Goal: Find specific page/section: Find specific page/section

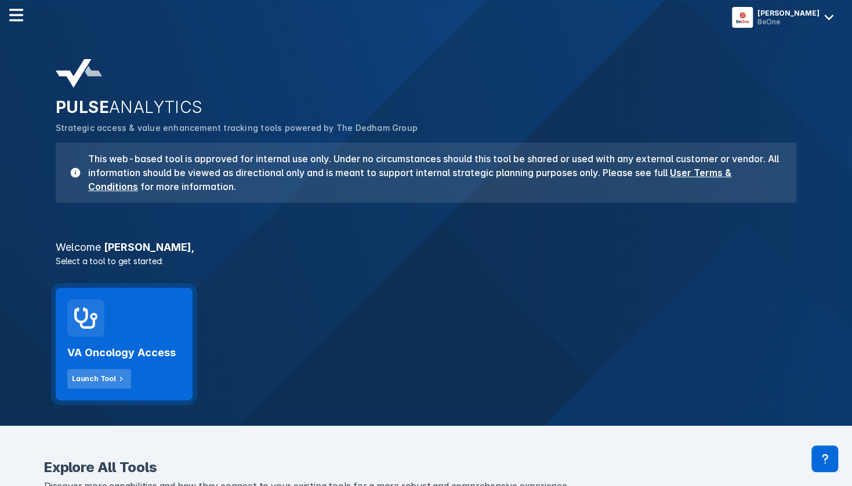
click at [119, 376] on icon at bounding box center [121, 379] width 10 height 10
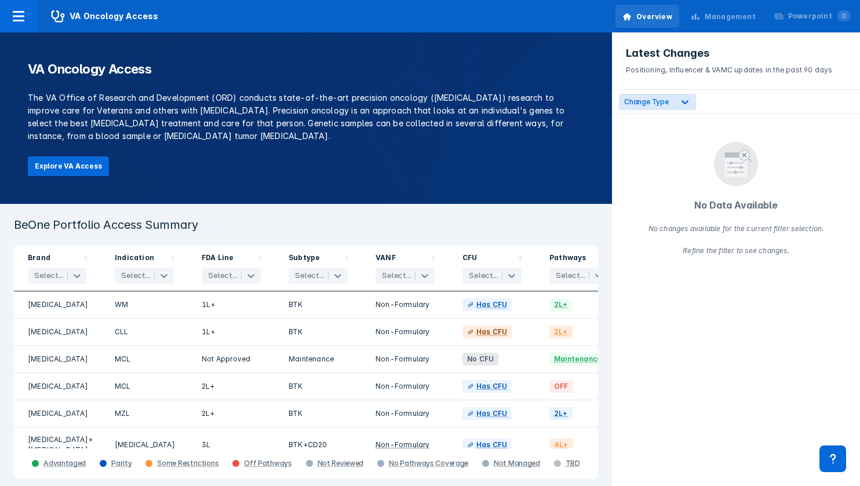
drag, startPoint x: 65, startPoint y: 169, endPoint x: 204, endPoint y: 132, distance: 144.0
click at [204, 132] on p "The VA Office of Research and Development (ORD) conducts state-of-the-art preci…" at bounding box center [306, 117] width 557 height 51
click at [46, 171] on button "Explore VA Access" at bounding box center [68, 167] width 81 height 20
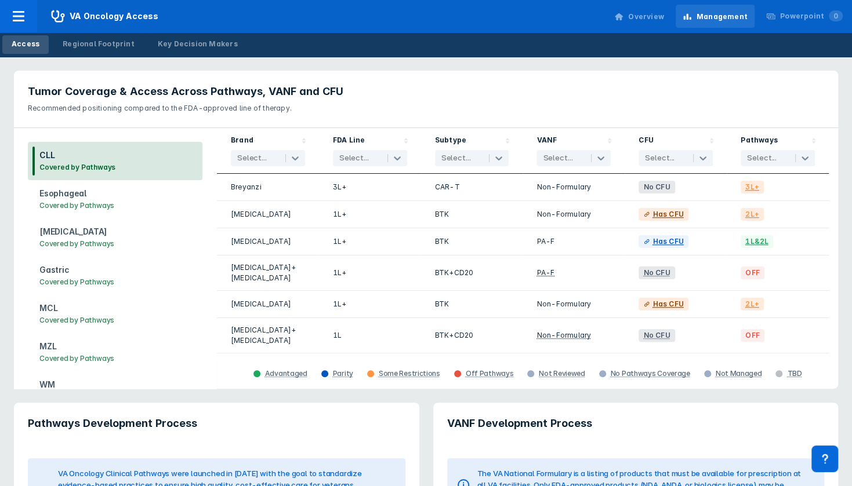
drag, startPoint x: 833, startPoint y: 162, endPoint x: 838, endPoint y: 183, distance: 21.7
click at [838, 183] on div "Tumor Coverage & Access Across Pathways, VANF and CFU Recommended positioning c…" at bounding box center [426, 230] width 838 height 332
drag, startPoint x: 855, startPoint y: 207, endPoint x: 692, endPoint y: 78, distance: 207.6
drag, startPoint x: 692, startPoint y: 78, endPoint x: 411, endPoint y: 106, distance: 282.6
drag, startPoint x: 411, startPoint y: 106, endPoint x: 555, endPoint y: 82, distance: 146.3
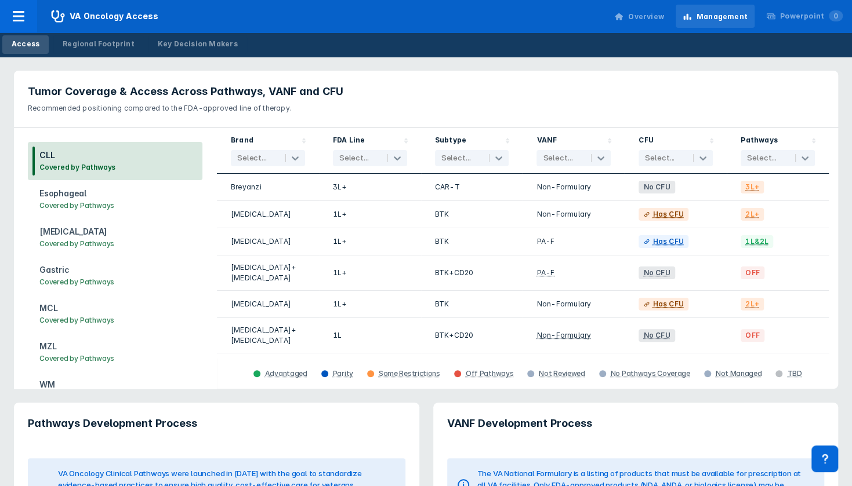
click at [555, 82] on header "Tumor Coverage & Access Across Pathways, VANF and CFU Recommended positioning c…" at bounding box center [426, 99] width 824 height 57
click at [185, 45] on div "Key Decision Makers" at bounding box center [198, 44] width 80 height 10
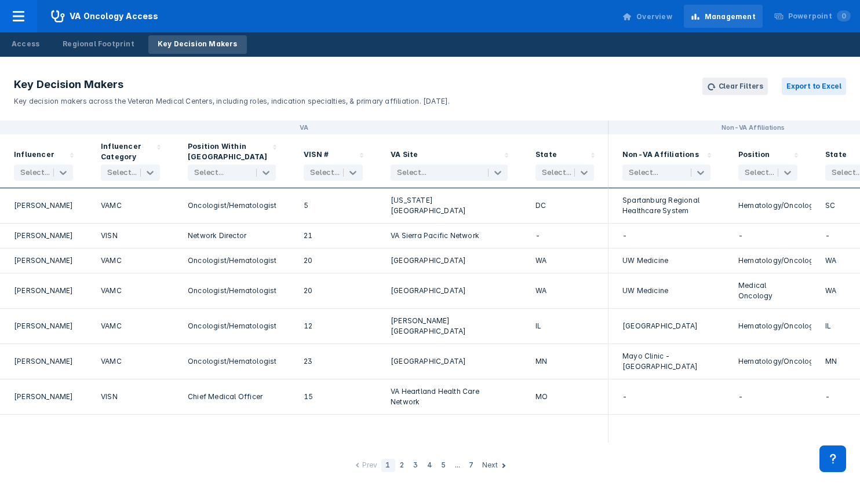
drag, startPoint x: 268, startPoint y: 172, endPoint x: 272, endPoint y: 141, distance: 31.1
drag, startPoint x: 357, startPoint y: 175, endPoint x: 354, endPoint y: 168, distance: 7.3
drag, startPoint x: 354, startPoint y: 168, endPoint x: 343, endPoint y: 277, distance: 109.5
drag, startPoint x: 343, startPoint y: 277, endPoint x: 324, endPoint y: 178, distance: 101.1
click at [324, 178] on div at bounding box center [325, 173] width 30 height 12
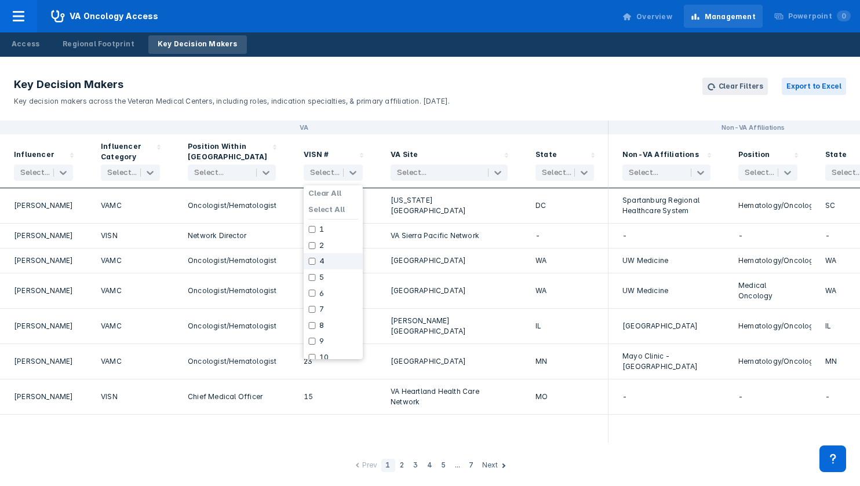
drag, startPoint x: 359, startPoint y: 269, endPoint x: 353, endPoint y: 333, distance: 64.7
drag, startPoint x: 353, startPoint y: 333, endPoint x: 326, endPoint y: 249, distance: 88.7
drag, startPoint x: 326, startPoint y: 249, endPoint x: 352, endPoint y: 179, distance: 74.3
drag, startPoint x: 352, startPoint y: 179, endPoint x: 339, endPoint y: 253, distance: 75.5
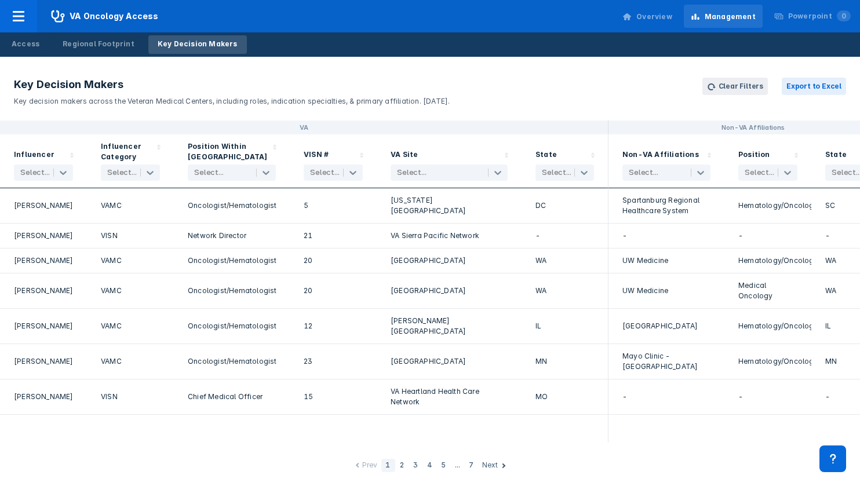
drag, startPoint x: 312, startPoint y: 310, endPoint x: 336, endPoint y: 355, distance: 51.9
drag, startPoint x: 336, startPoint y: 355, endPoint x: 329, endPoint y: 176, distance: 179.9
drag, startPoint x: 329, startPoint y: 176, endPoint x: 355, endPoint y: 173, distance: 25.6
click at [355, 173] on icon at bounding box center [353, 173] width 7 height 4
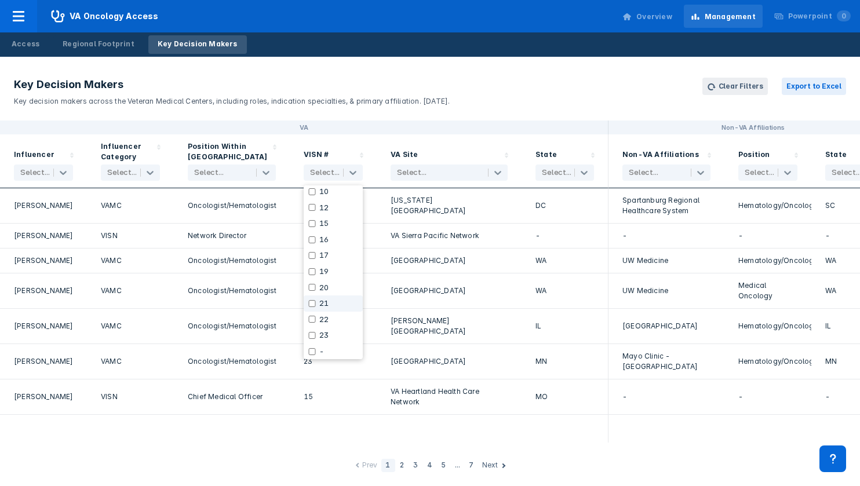
click at [312, 303] on input "checkbox" at bounding box center [312, 303] width 8 height 7
checkbox input "true"
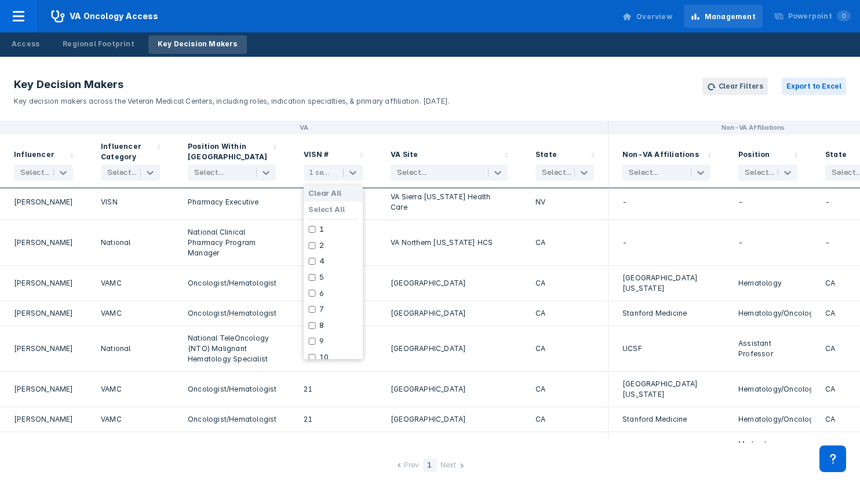
scroll to position [266, 0]
click at [362, 407] on div "21" at bounding box center [333, 419] width 87 height 25
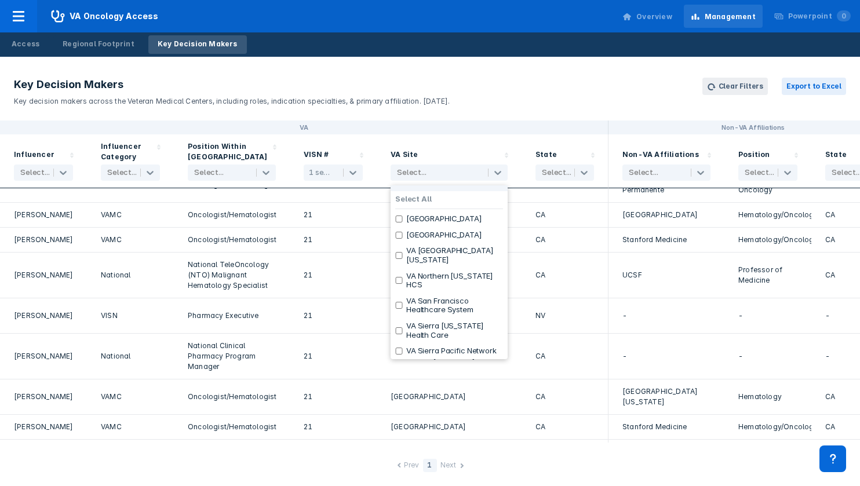
scroll to position [0, 0]
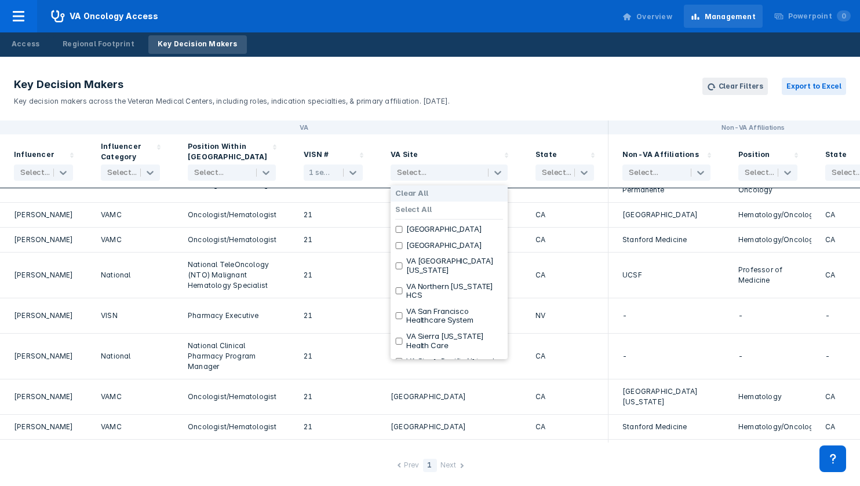
click at [519, 129] on div "VA" at bounding box center [304, 128] width 609 height 14
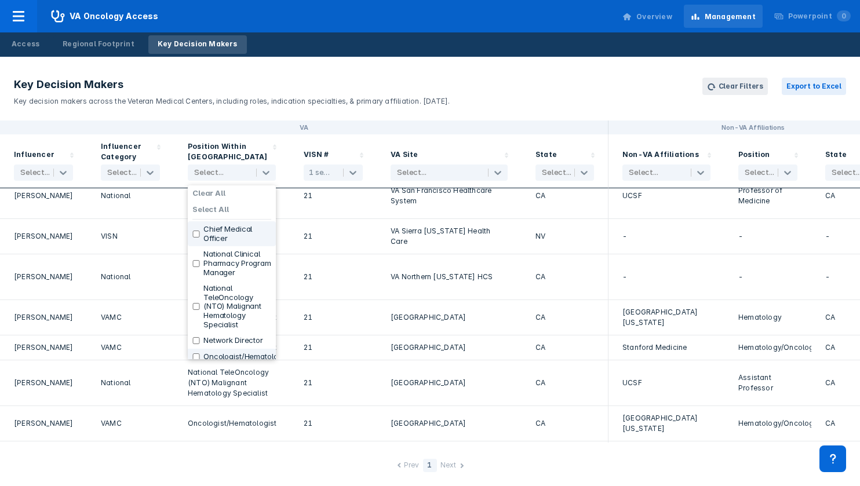
click at [242, 233] on label "Chief Medical Officer" at bounding box center [237, 234] width 68 height 18
checkbox input "true"
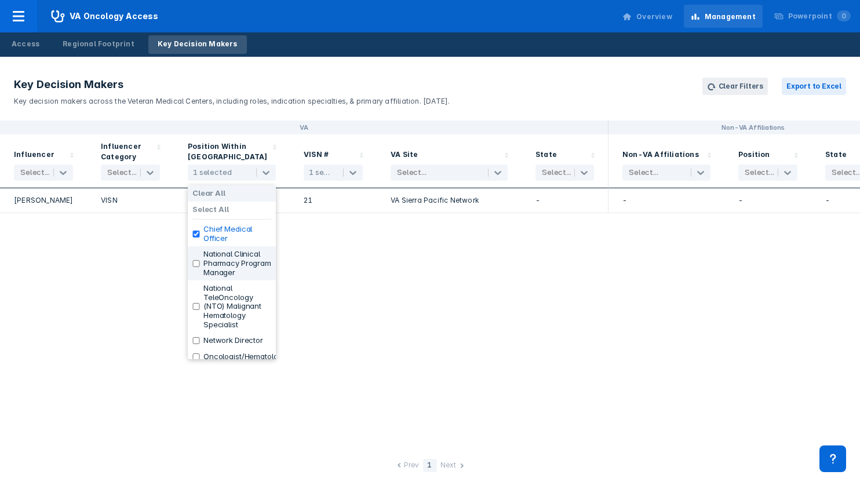
click at [237, 272] on label "National Clinical Pharmacy Program Manager" at bounding box center [237, 263] width 68 height 27
checkbox input "true"
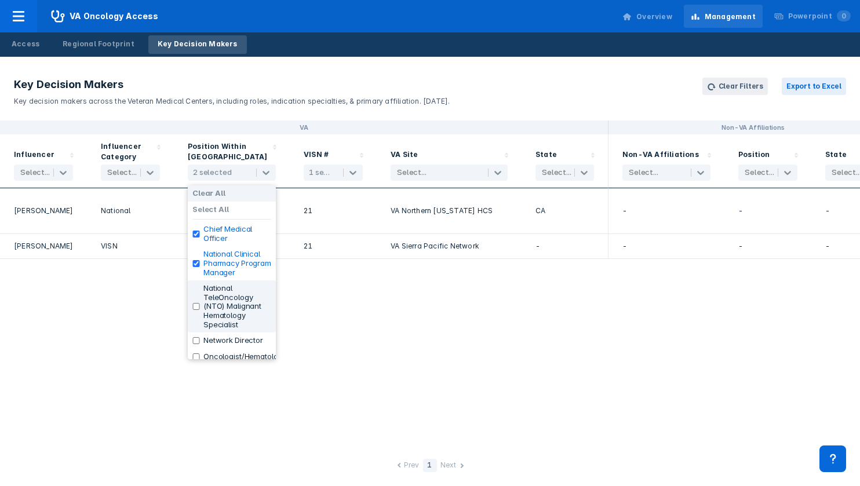
click at [237, 315] on label "National TeleOncology (NTO) Malignant Hematology Specialist" at bounding box center [237, 306] width 68 height 45
checkbox input "true"
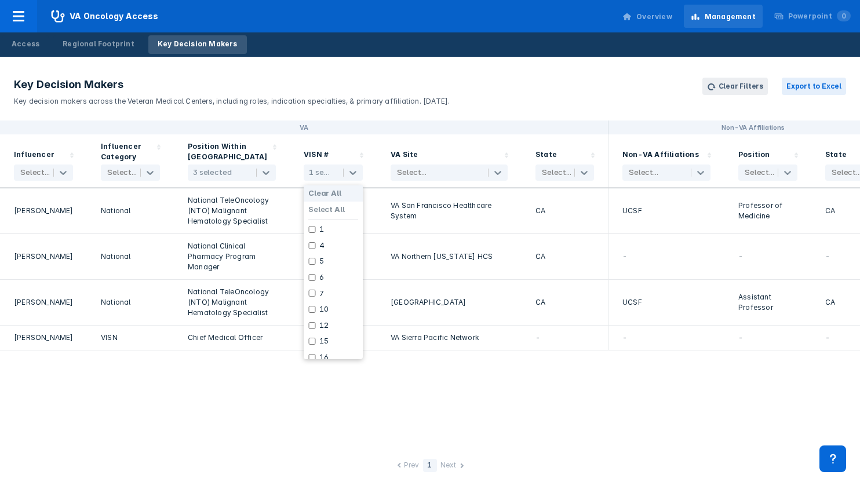
click at [333, 191] on label "Clear All" at bounding box center [324, 193] width 33 height 9
checkbox input "false"
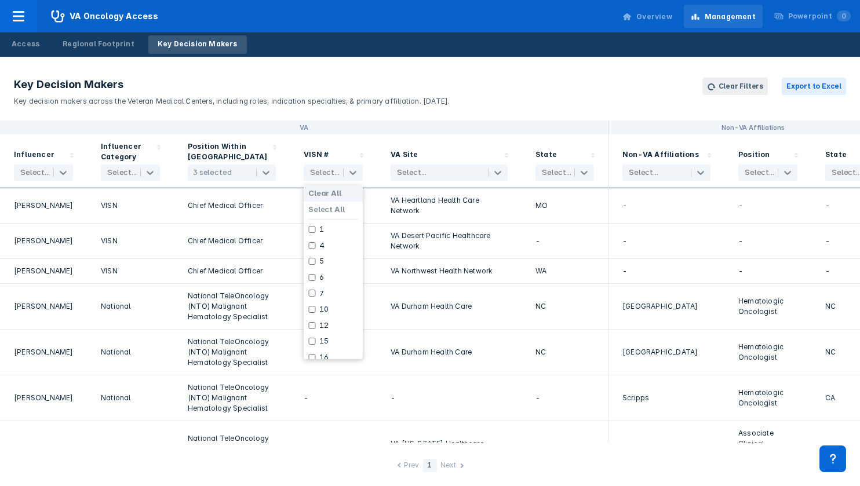
click at [285, 260] on div "Chief Medical Officer" at bounding box center [232, 271] width 116 height 25
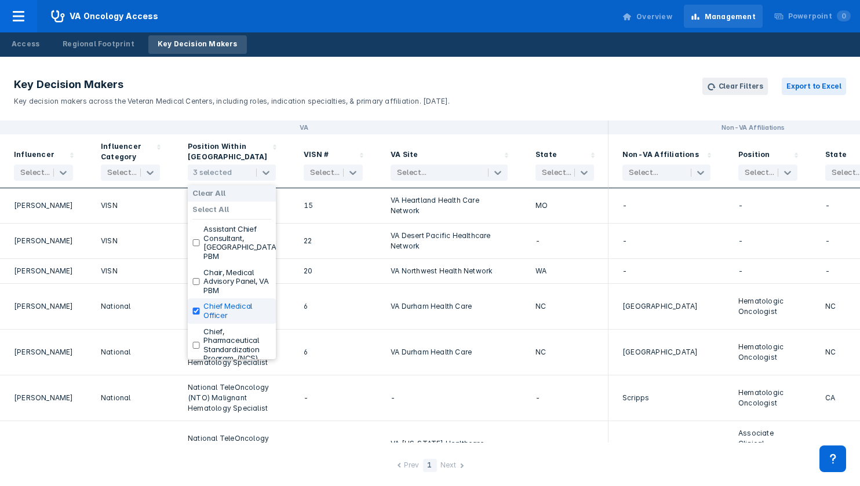
click at [198, 308] on input "checkbox" at bounding box center [196, 311] width 8 height 7
checkbox input "false"
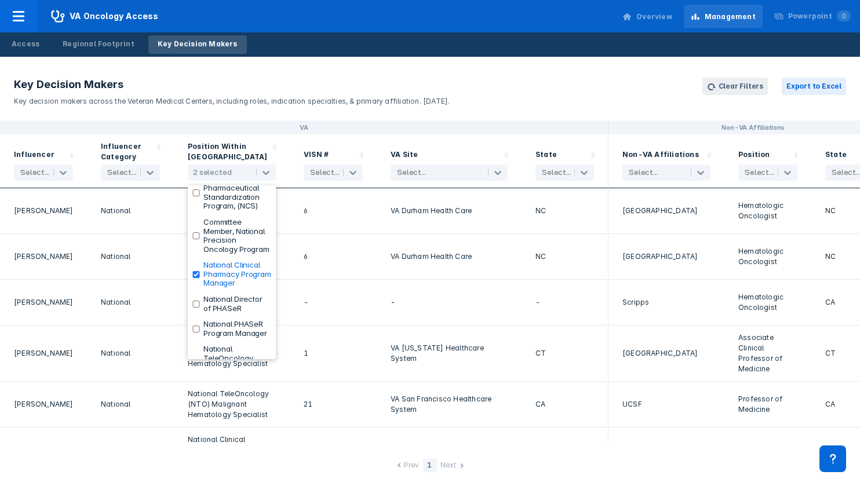
scroll to position [160, 0]
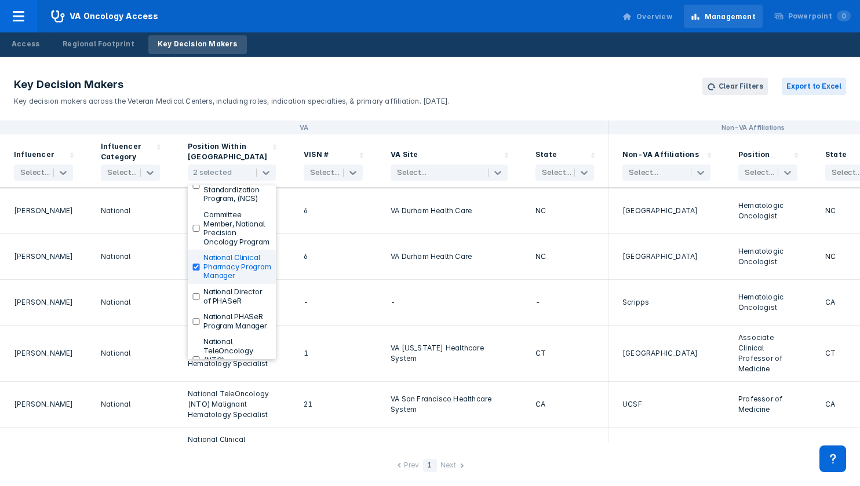
click at [196, 271] on input "checkbox" at bounding box center [196, 267] width 8 height 7
checkbox input "false"
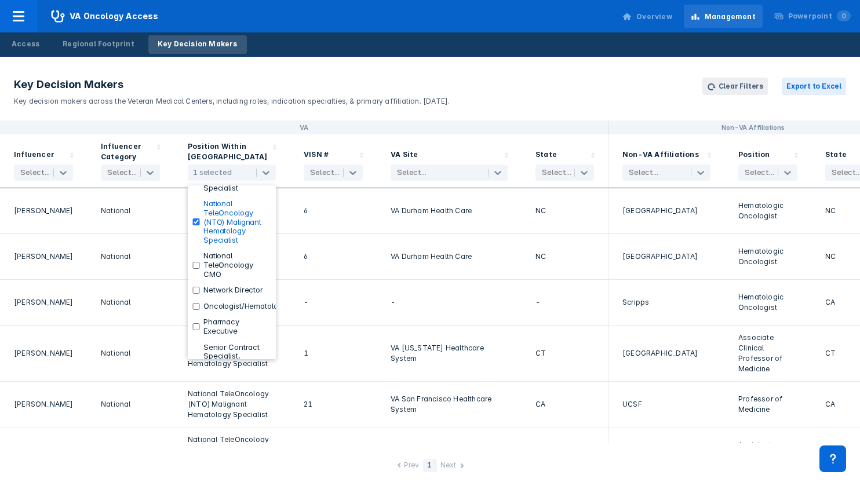
scroll to position [355, 0]
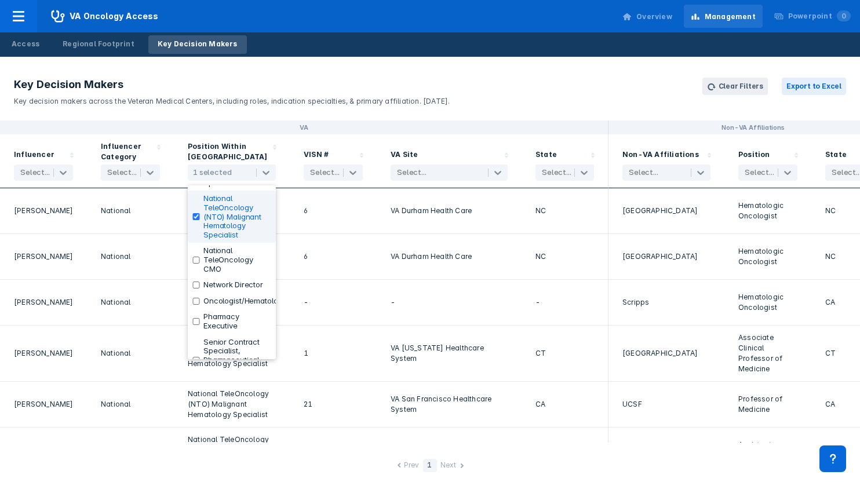
click at [196, 220] on input "checkbox" at bounding box center [196, 216] width 8 height 7
checkbox input "false"
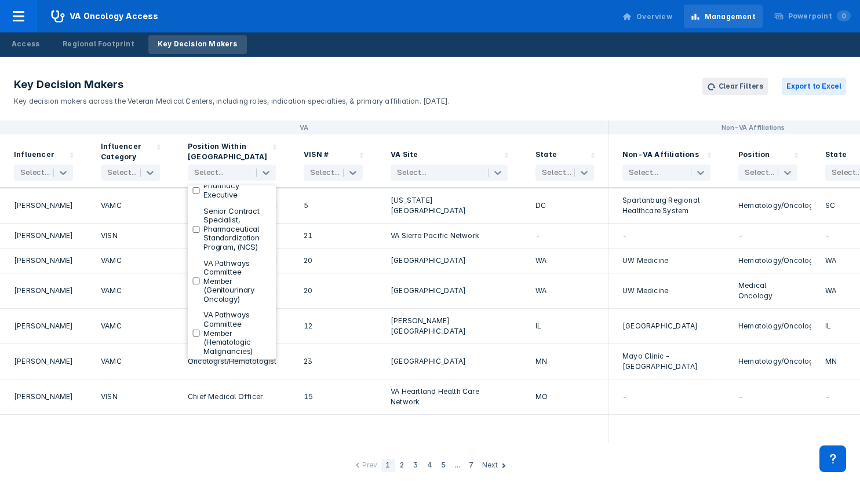
scroll to position [559, 0]
click at [240, 272] on label "VA Pathways Committee Member (Genitourinary Oncology)" at bounding box center [237, 281] width 68 height 45
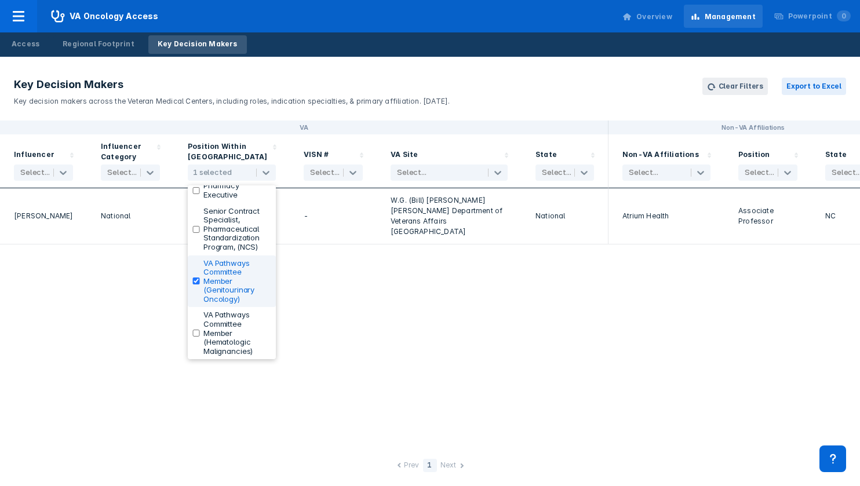
click at [220, 274] on label "VA Pathways Committee Member (Genitourinary Oncology)" at bounding box center [237, 281] width 68 height 45
checkbox input "false"
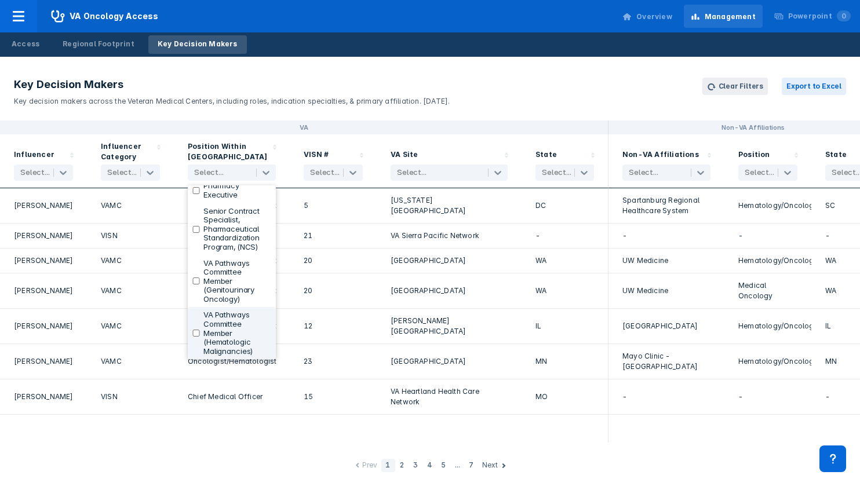
click at [243, 332] on label "VA Pathways Committee Member (Hematologic Malignancies)" at bounding box center [237, 333] width 68 height 45
checkbox input "true"
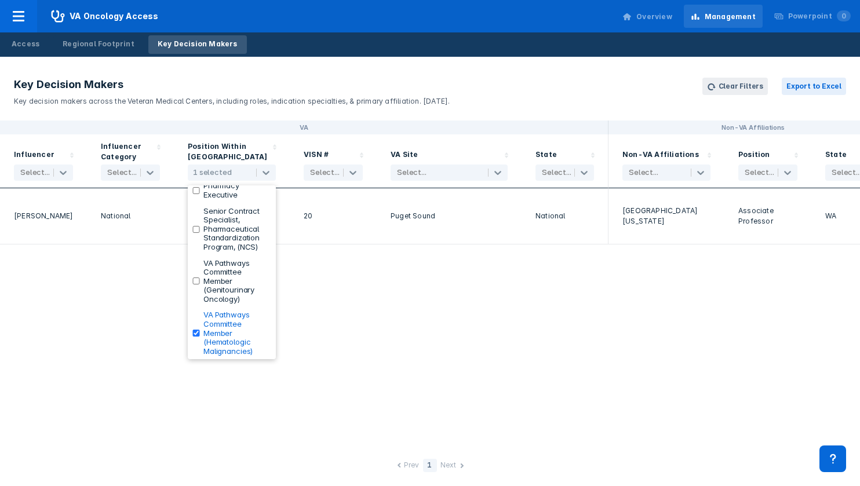
click at [670, 332] on div "VA Non-VA Affiliations Influencer Select... Influencer Category Select... Posit…" at bounding box center [430, 282] width 860 height 322
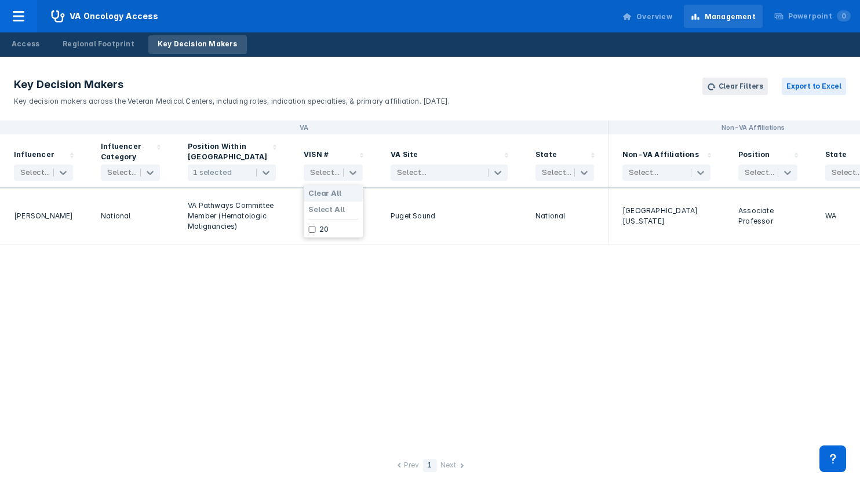
click at [279, 317] on div "VA Non-VA Affiliations Influencer Select... Influencer Category Select... Posit…" at bounding box center [430, 282] width 860 height 322
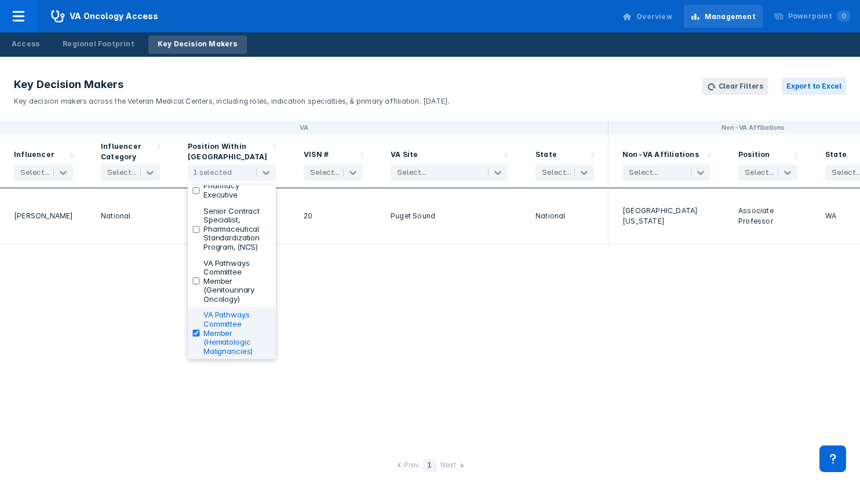
click at [217, 326] on label "VA Pathways Committee Member (Hematologic Malignancies)" at bounding box center [237, 333] width 68 height 45
checkbox input "false"
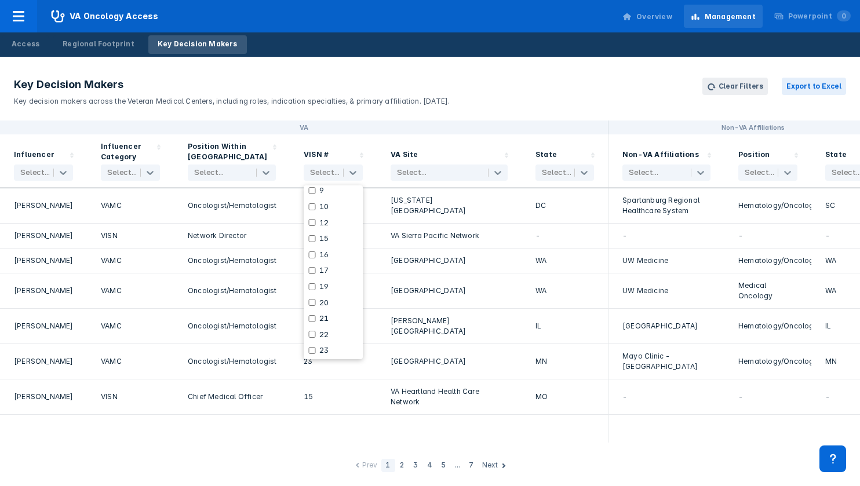
scroll to position [152, 0]
click at [315, 300] on input "checkbox" at bounding box center [312, 301] width 8 height 7
checkbox input "true"
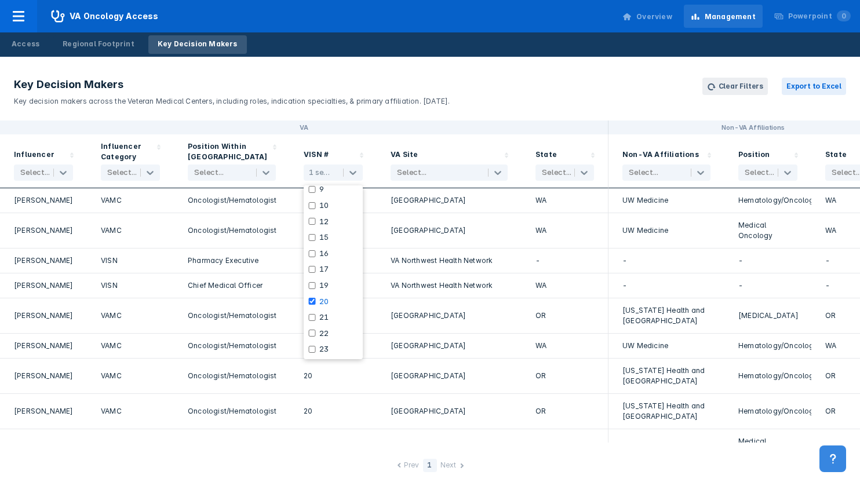
click at [837, 462] on icon at bounding box center [833, 459] width 13 height 13
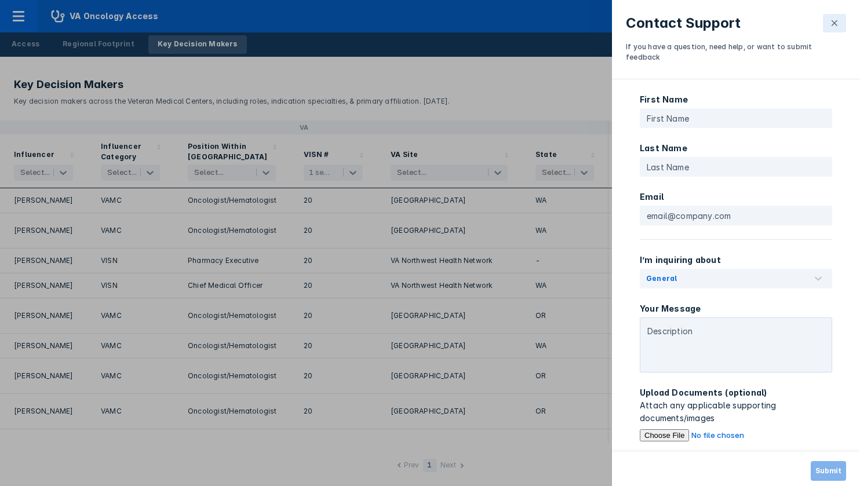
click at [527, 128] on div "Contact Support If you have a question, need help, or want to submit feedback F…" at bounding box center [430, 243] width 860 height 486
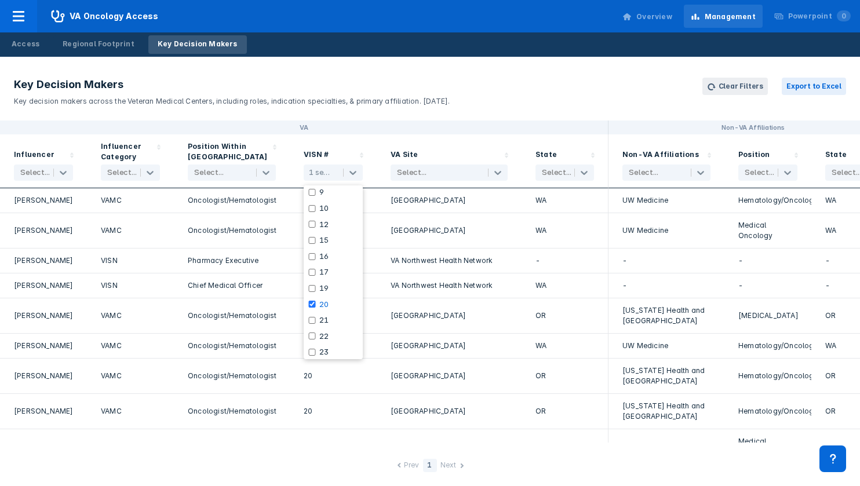
scroll to position [166, 0]
click at [312, 289] on input "checkbox" at bounding box center [312, 287] width 8 height 7
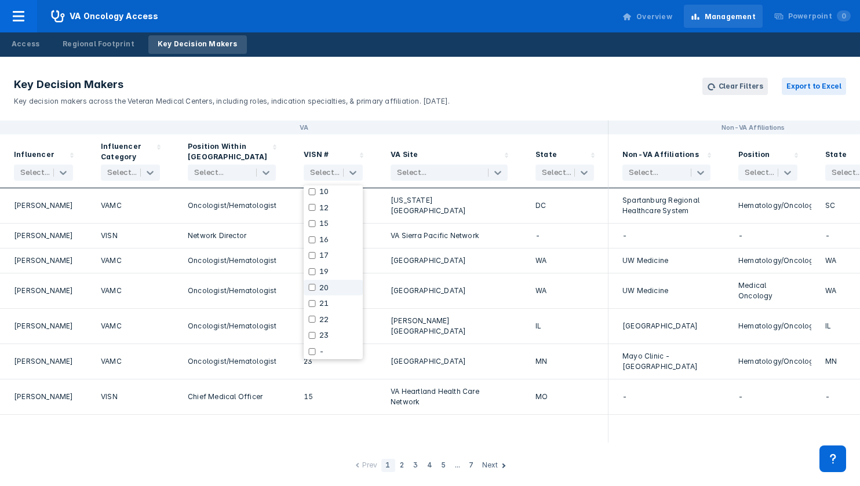
click at [337, 292] on div "20" at bounding box center [333, 288] width 59 height 16
checkbox input "true"
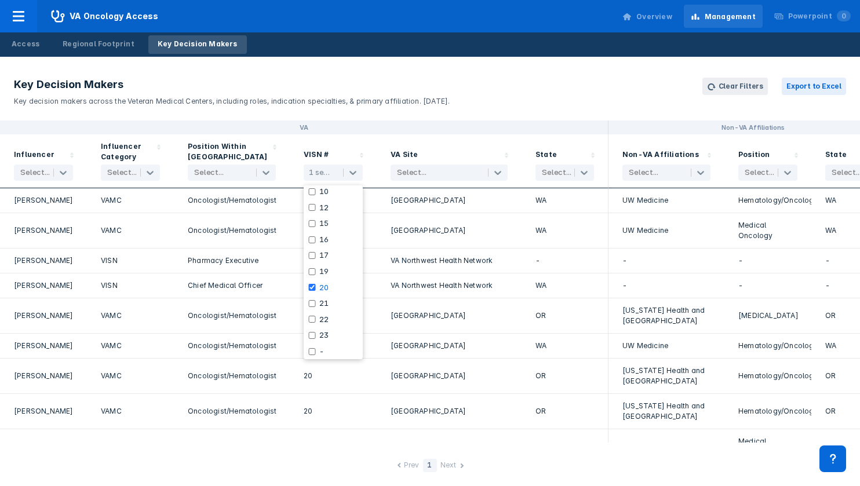
click at [514, 275] on div "VA Northwest Health Network" at bounding box center [449, 286] width 145 height 25
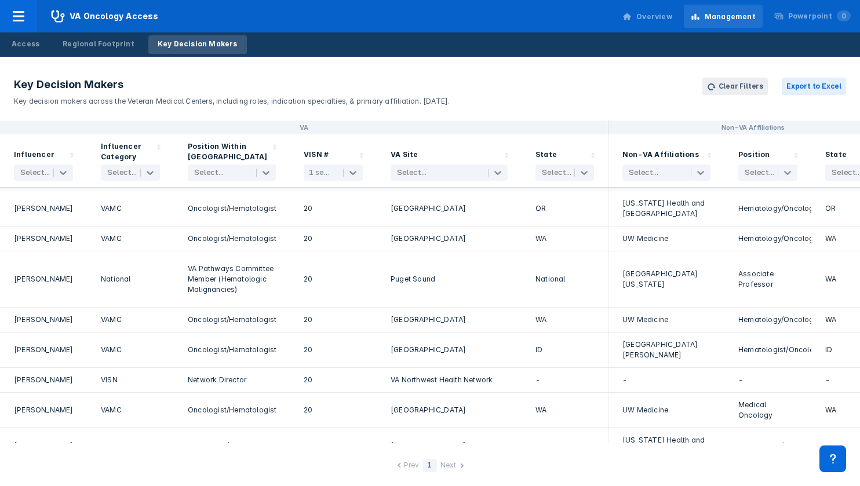
scroll to position [711, 0]
